Goal: Find specific page/section: Find specific page/section

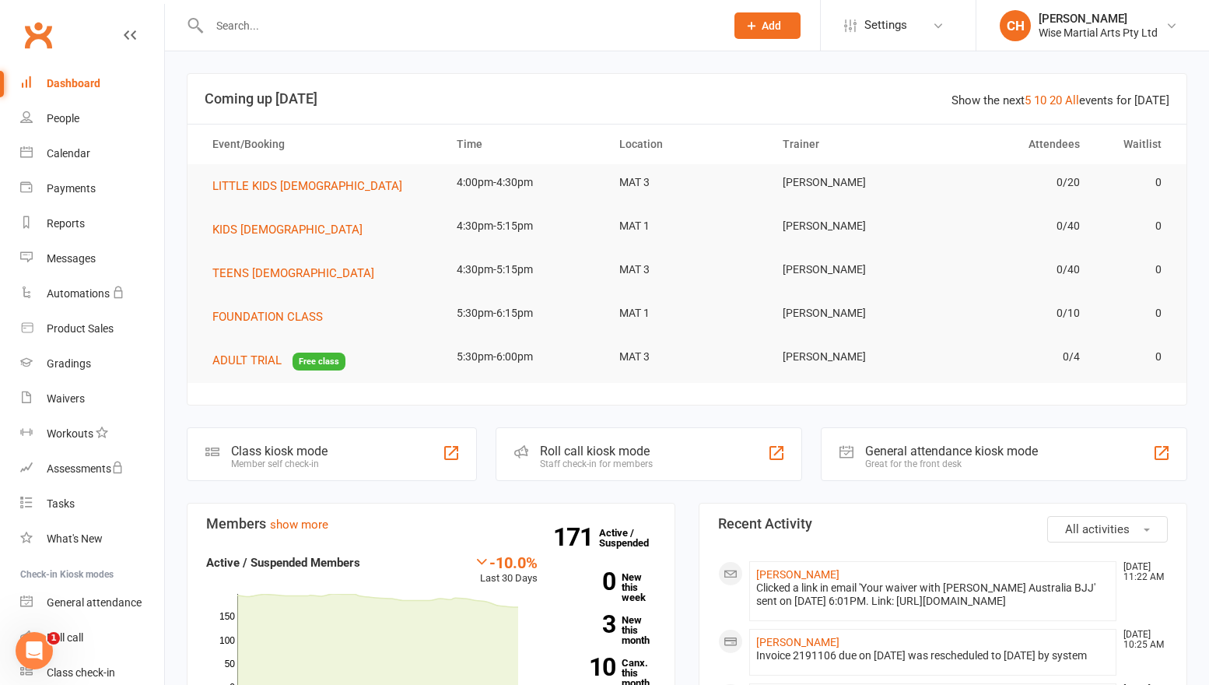
click at [365, 9] on div at bounding box center [450, 25] width 527 height 51
click at [365, 17] on input "text" at bounding box center [460, 26] width 510 height 22
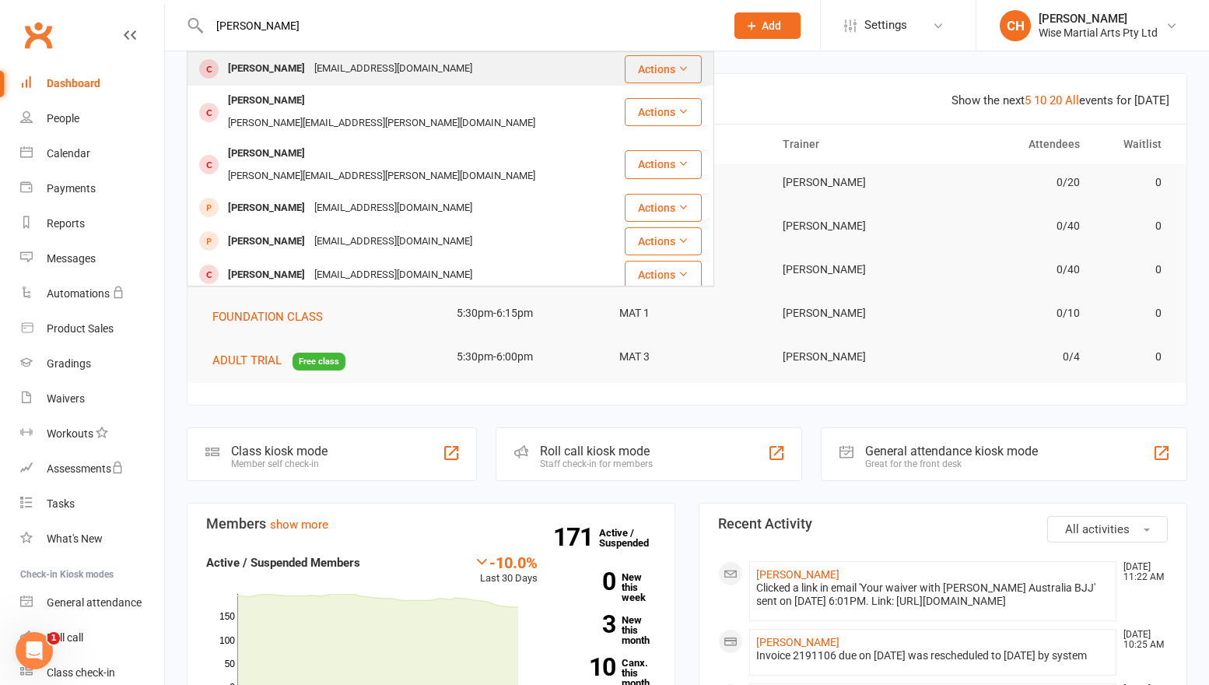
type input "[PERSON_NAME]"
click at [367, 75] on div "[EMAIL_ADDRESS][DOMAIN_NAME]" at bounding box center [393, 69] width 167 height 23
